Goal: Find specific page/section: Find specific page/section

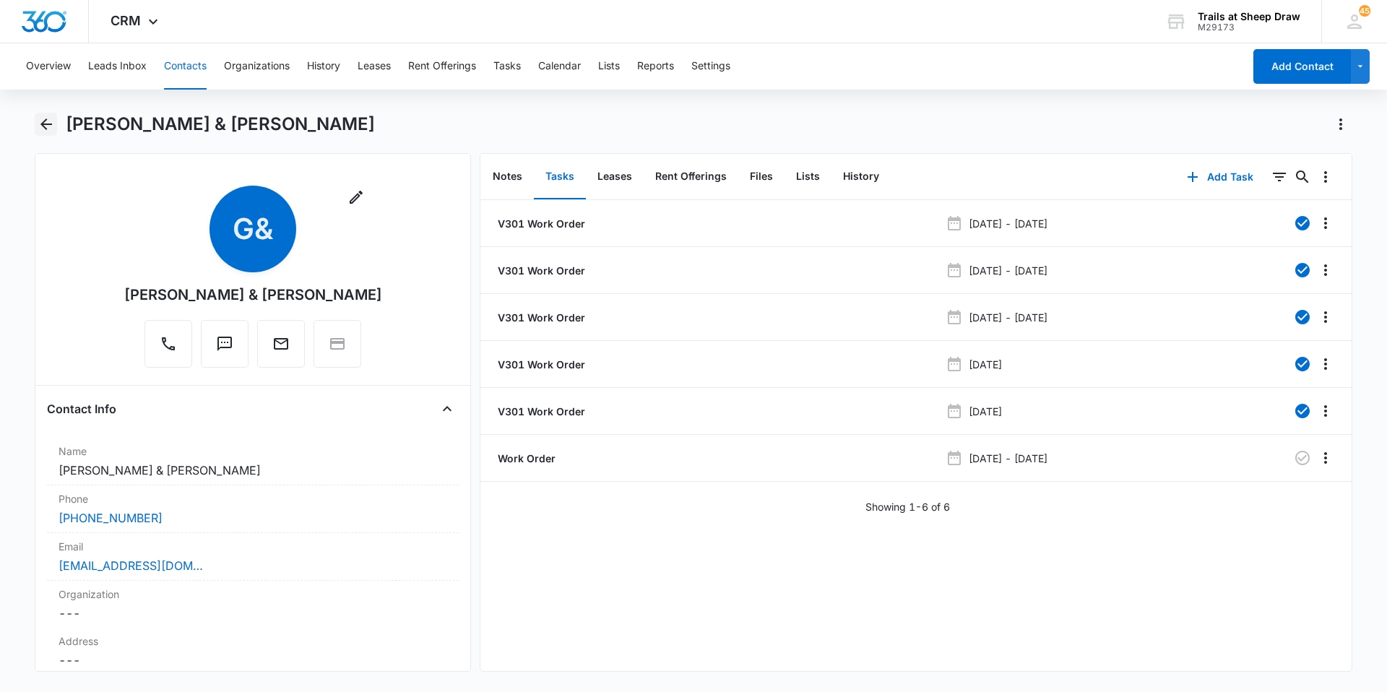
click at [45, 125] on icon "Back" at bounding box center [46, 124] width 12 height 12
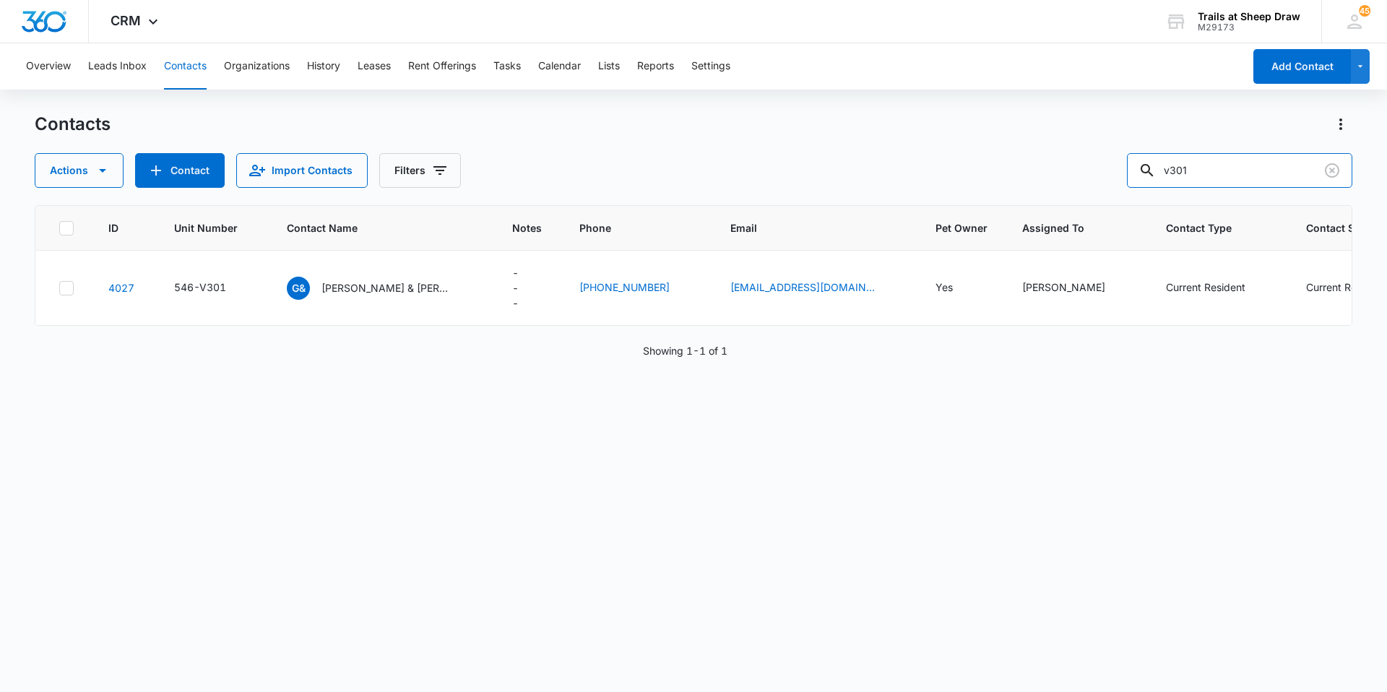
drag, startPoint x: 1267, startPoint y: 176, endPoint x: 871, endPoint y: 161, distance: 396.2
click at [871, 161] on div "Actions Contact Import Contacts Filters v301" at bounding box center [694, 170] width 1318 height 35
type input "n207"
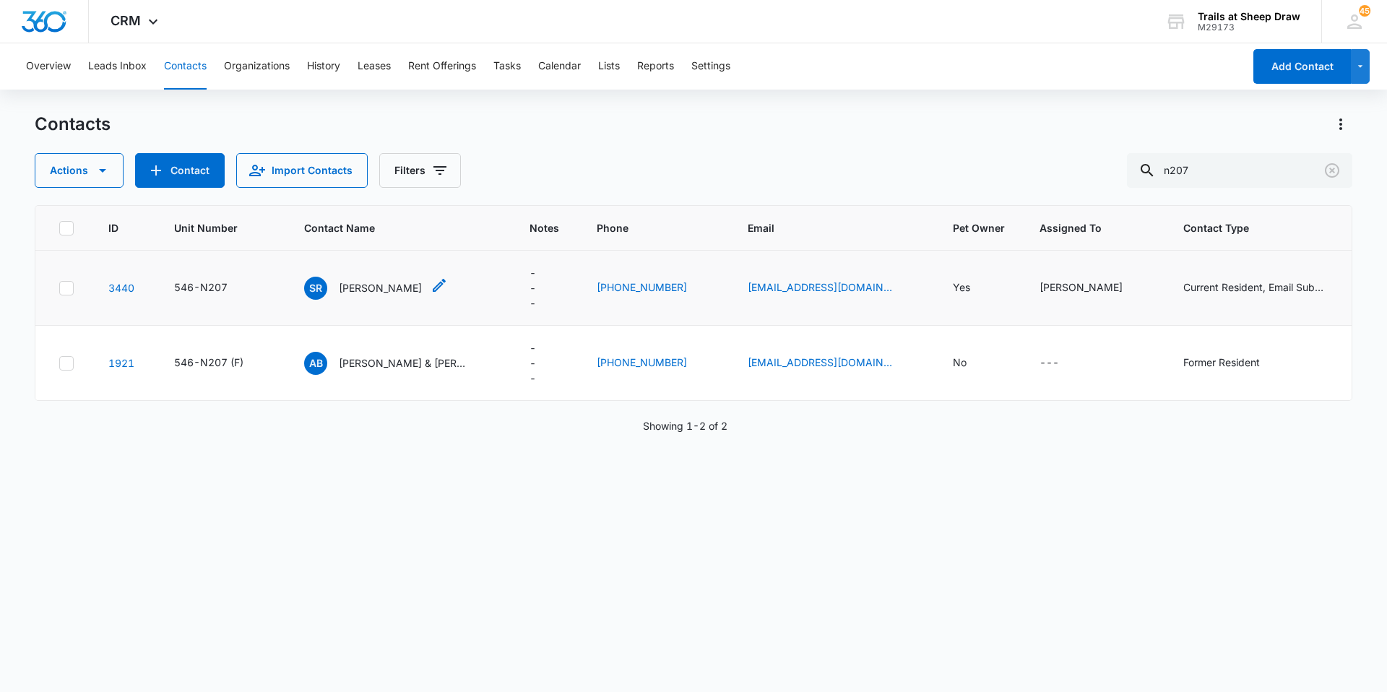
click at [367, 286] on p "[PERSON_NAME]" at bounding box center [380, 287] width 83 height 15
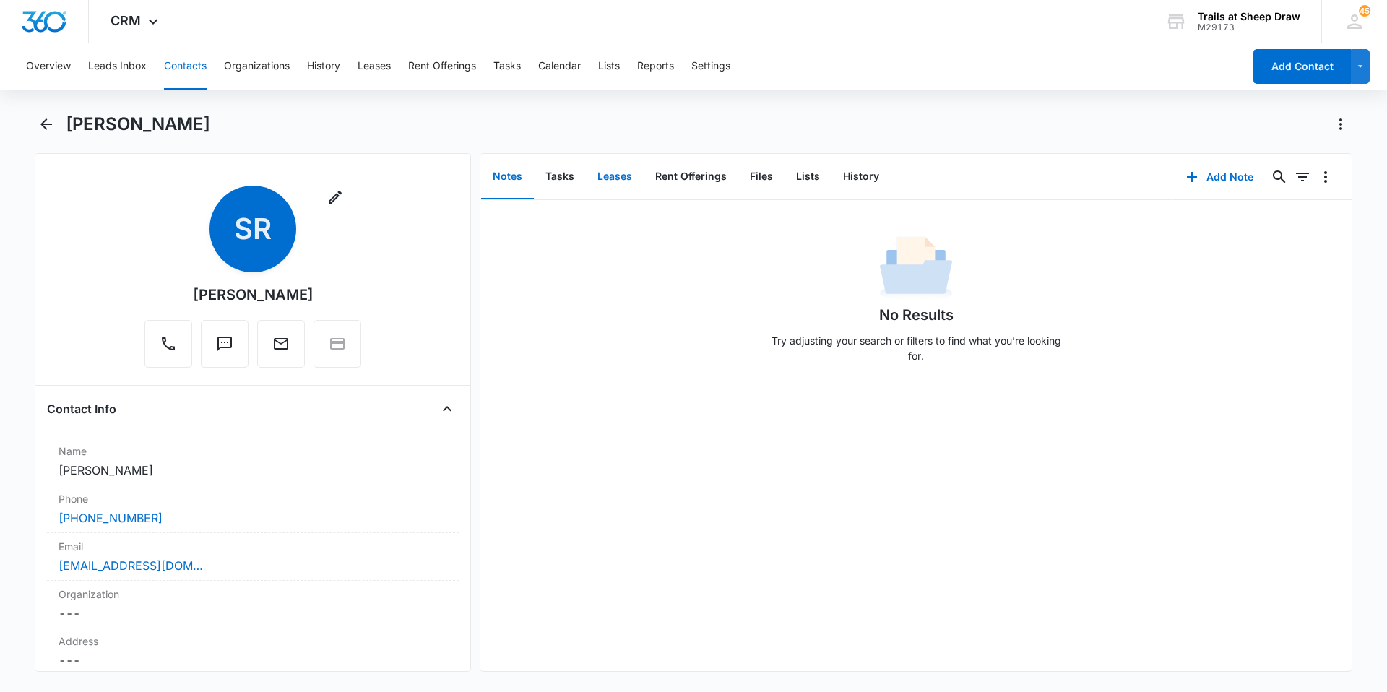
click at [615, 185] on button "Leases" at bounding box center [615, 177] width 58 height 45
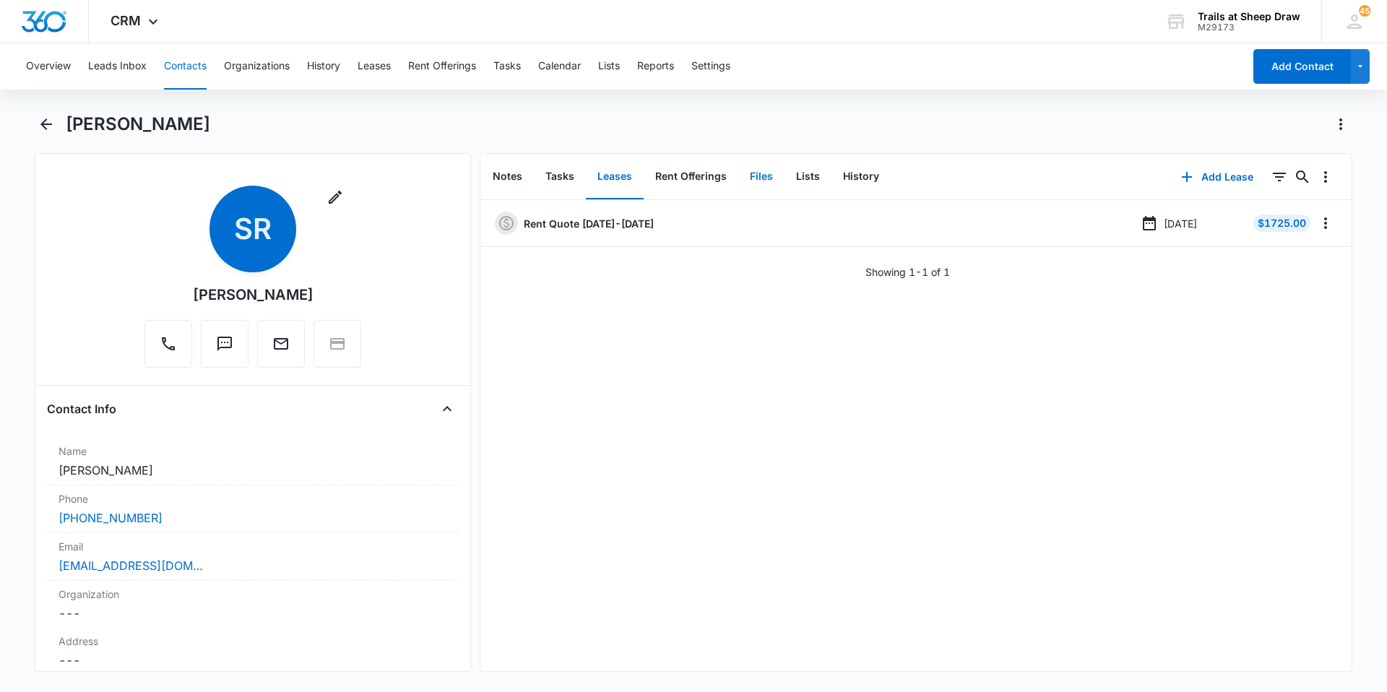
click at [756, 178] on button "Files" at bounding box center [761, 177] width 46 height 45
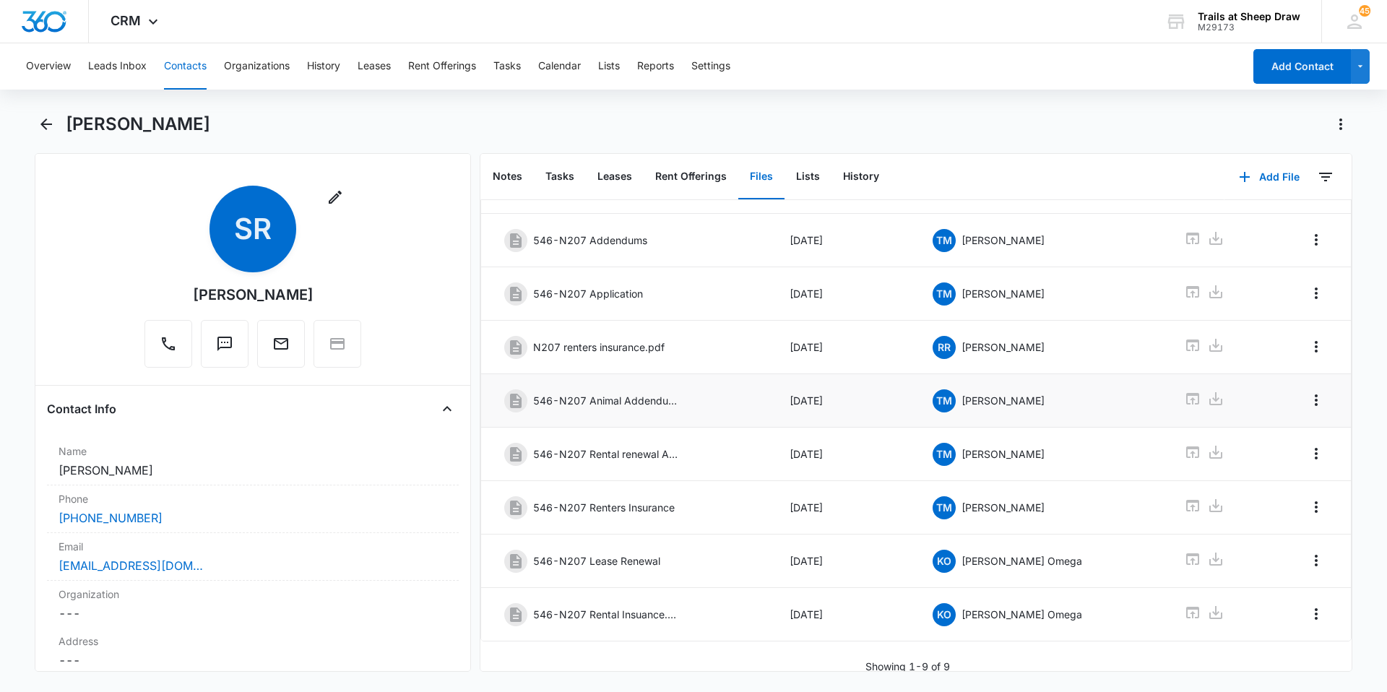
scroll to position [128, 0]
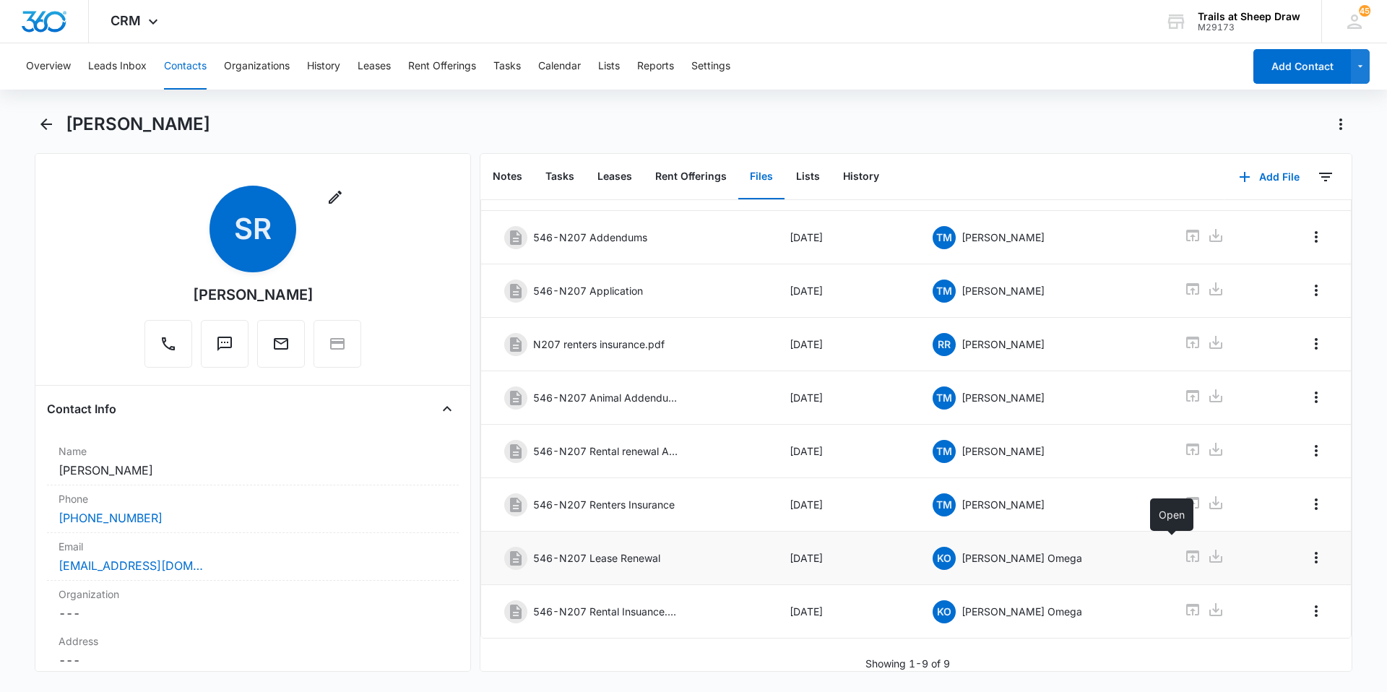
click at [1186, 550] on icon at bounding box center [1192, 556] width 13 height 12
click at [48, 125] on icon "Back" at bounding box center [46, 124] width 12 height 12
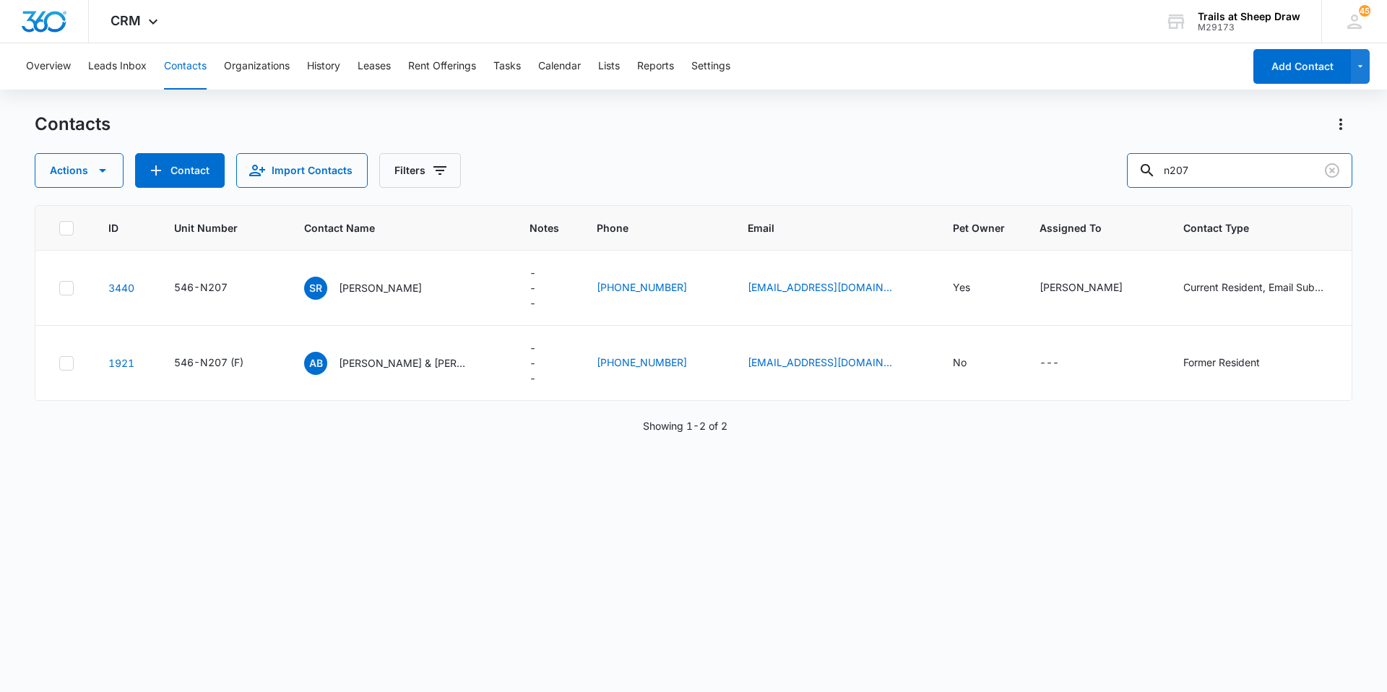
drag, startPoint x: 1253, startPoint y: 170, endPoint x: 1032, endPoint y: 157, distance: 222.2
click at [1032, 157] on div "Actions Contact Import Contacts Filters n207" at bounding box center [694, 170] width 1318 height 35
click at [925, 159] on div "Actions Contact Import Contacts Filters n207" at bounding box center [694, 170] width 1318 height 35
